Goal: Download file/media

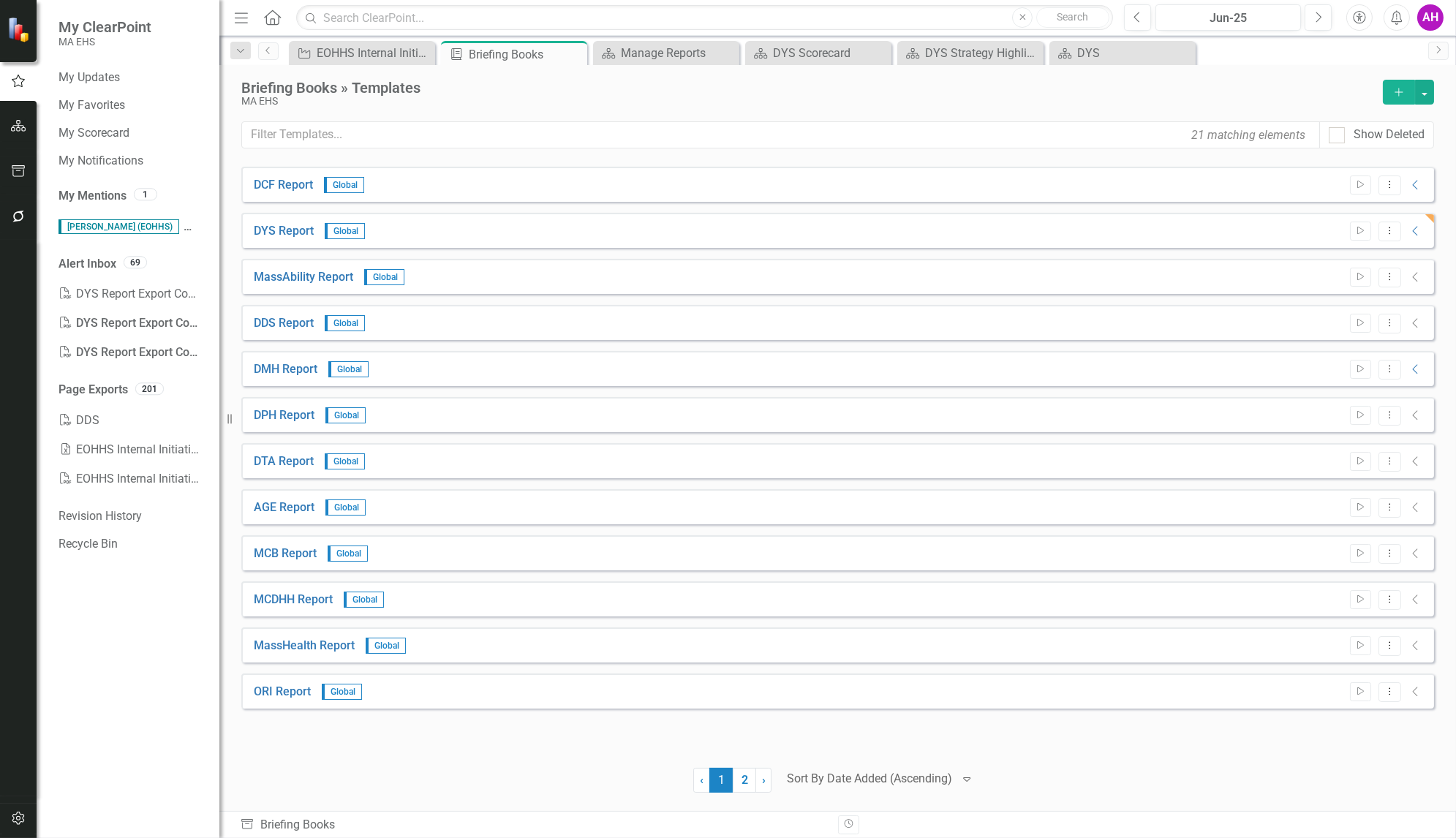
click at [137, 223] on span "Catharine Hornby (EOHHS)" at bounding box center [119, 226] width 121 height 14
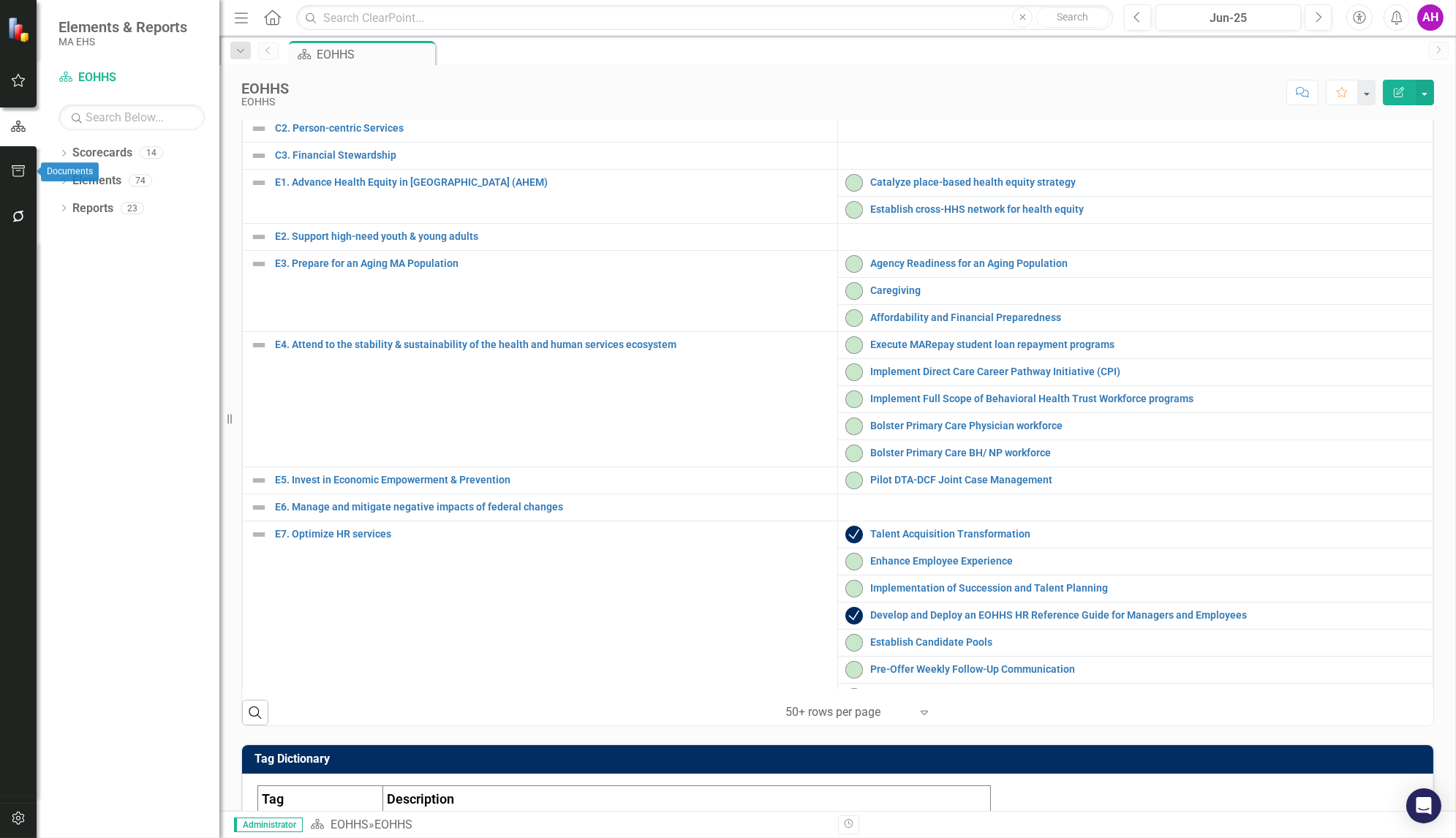
click at [22, 173] on icon "button" at bounding box center [19, 171] width 15 height 12
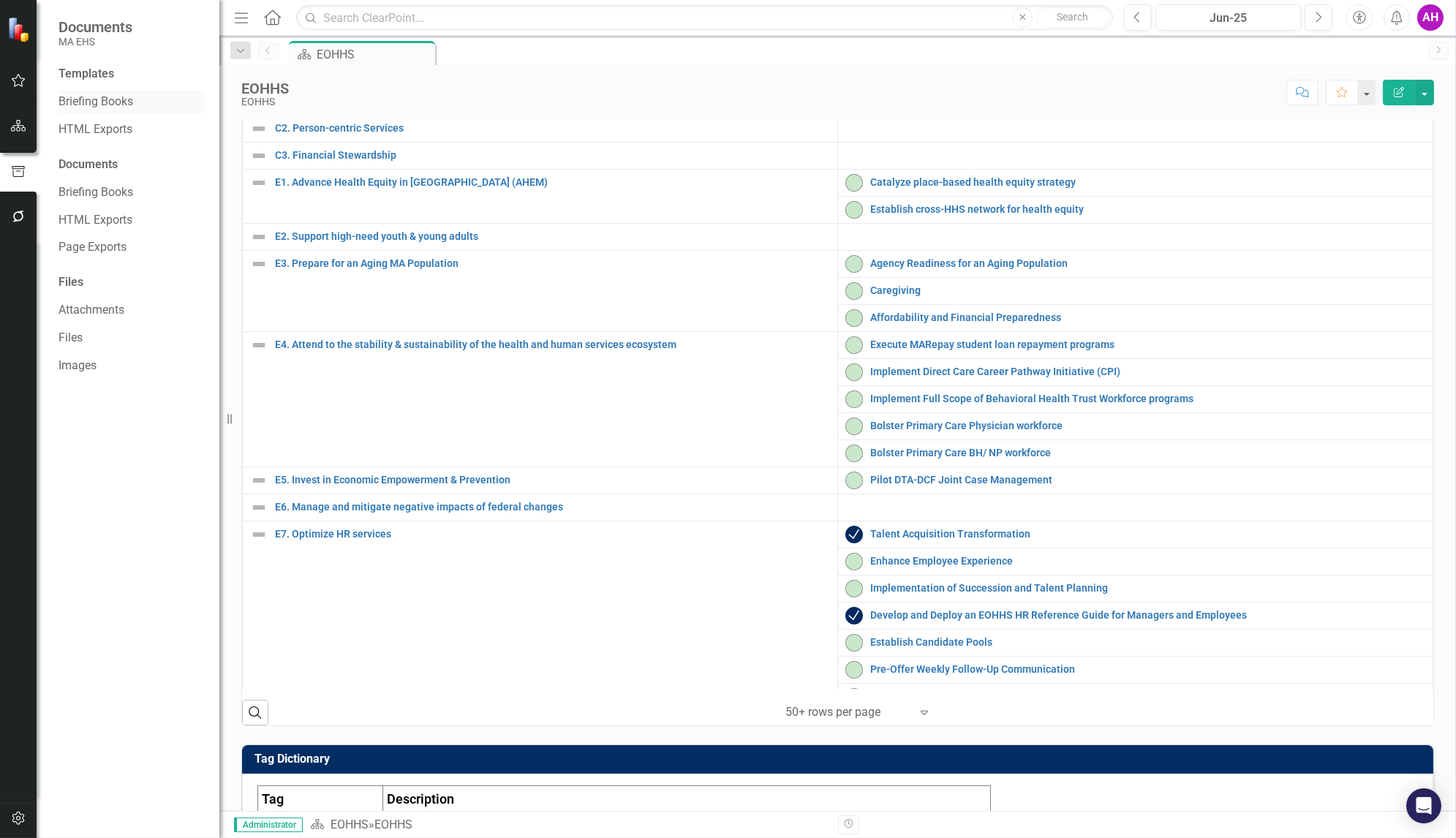
click at [87, 102] on link "Briefing Books" at bounding box center [131, 102] width 146 height 17
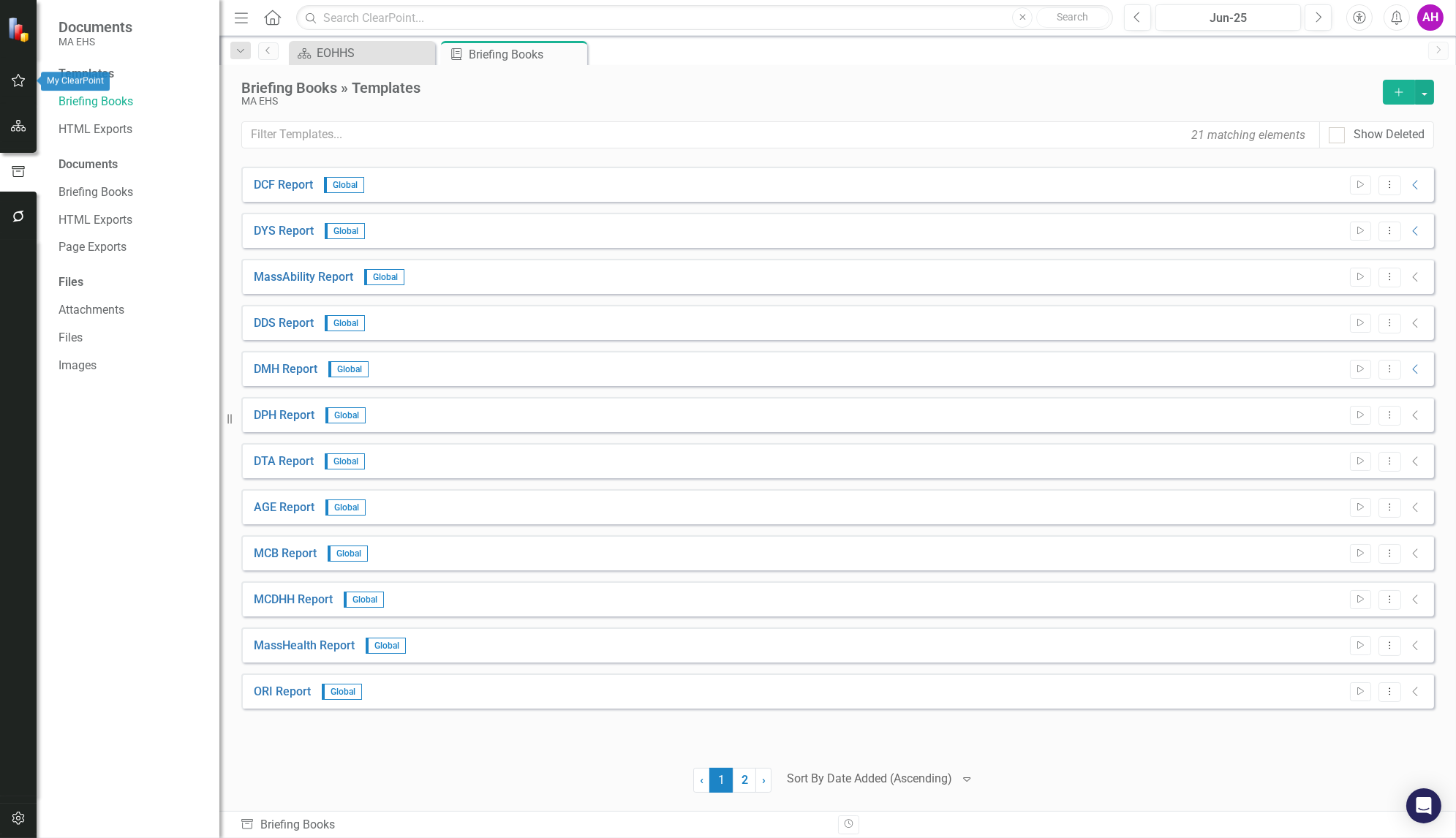
click at [13, 79] on icon "button" at bounding box center [19, 80] width 14 height 14
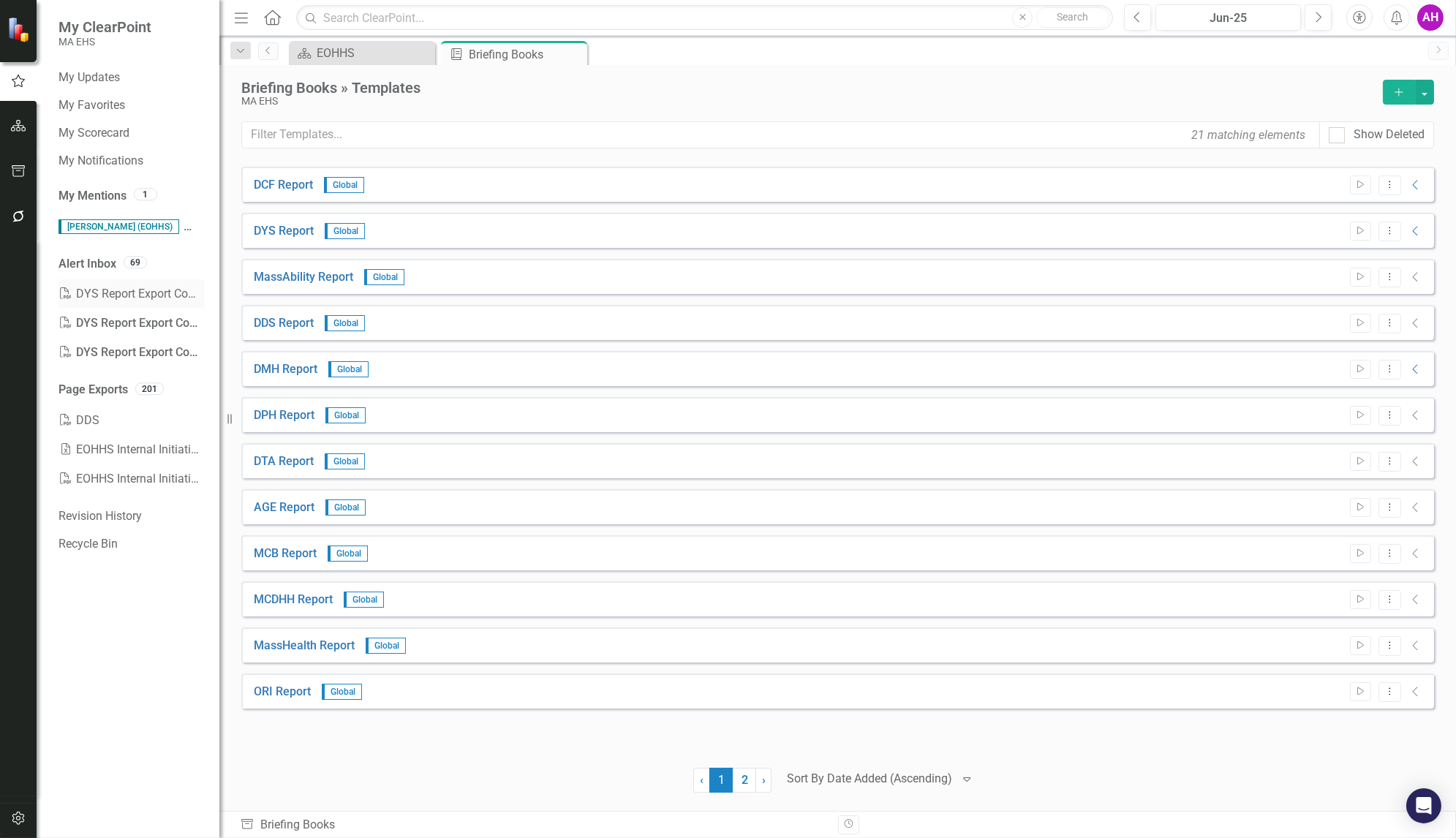
click at [98, 283] on div "PDF DYS Report Export Complete" at bounding box center [131, 294] width 146 height 30
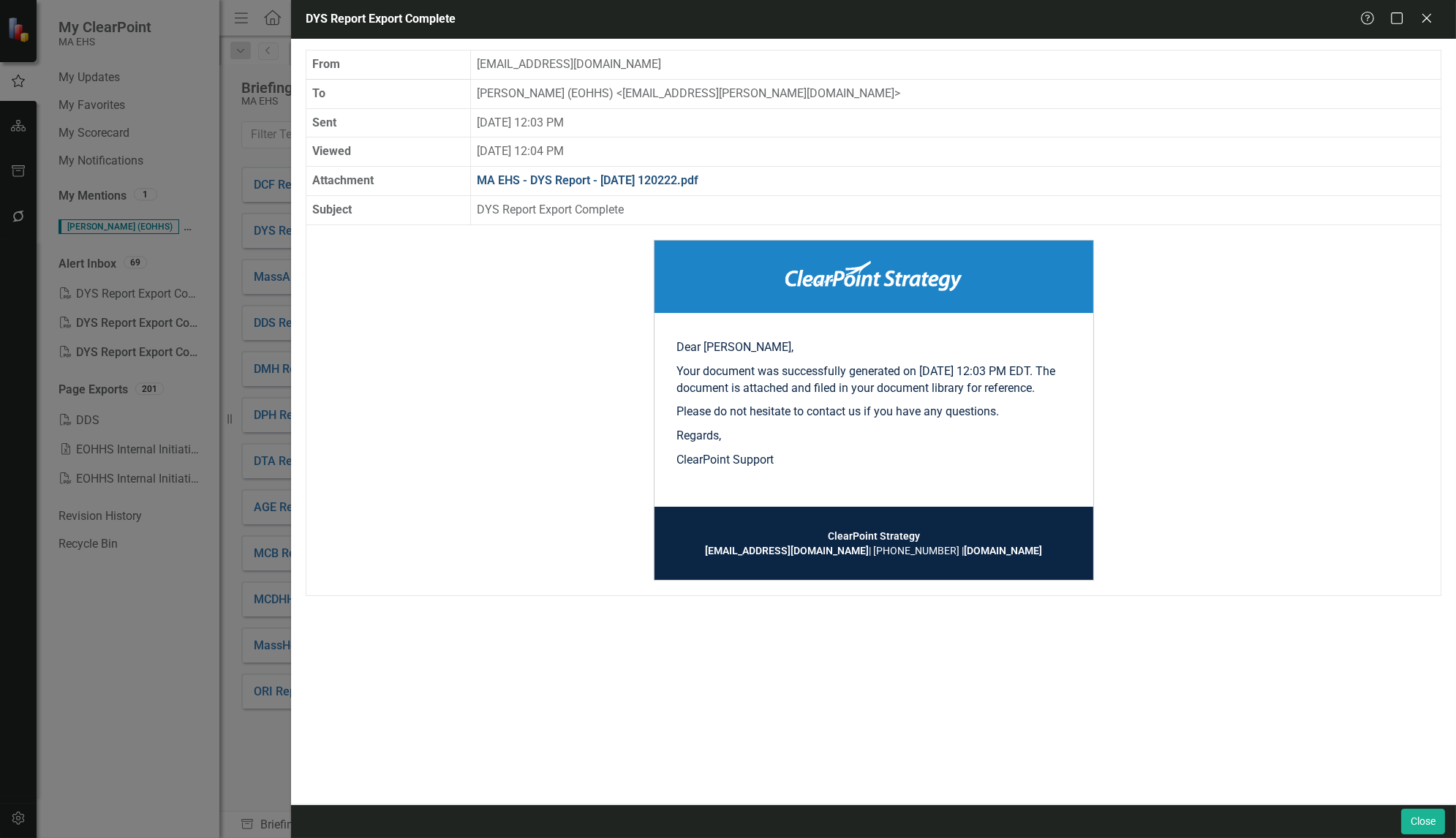
click at [693, 180] on link "MA EHS - DYS Report - 2025-08-26 120222.pdf" at bounding box center [587, 180] width 222 height 14
